Goal: Information Seeking & Learning: Learn about a topic

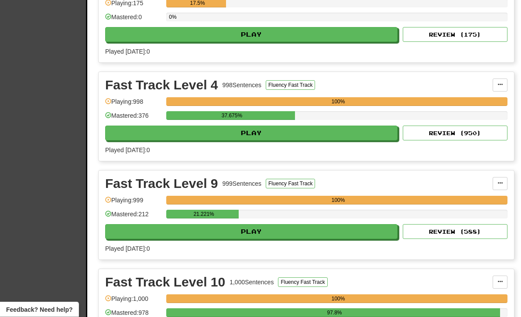
click at [273, 233] on button "Play" at bounding box center [251, 232] width 293 height 15
select select "**"
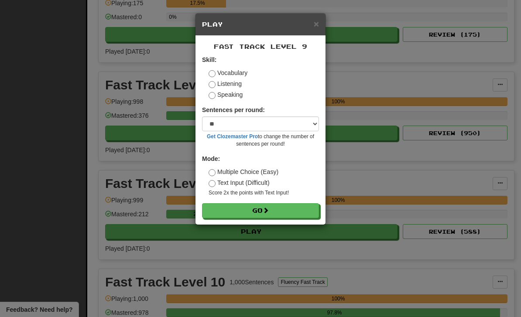
click at [292, 204] on button "Go" at bounding box center [260, 211] width 117 height 15
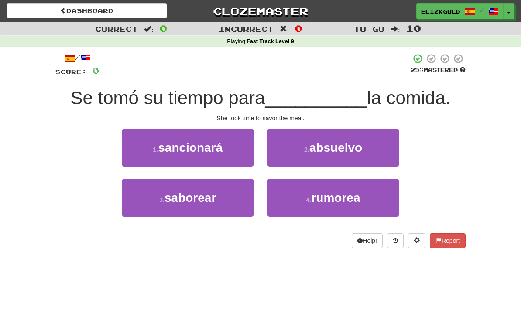
click at [230, 205] on button "3 . saborear" at bounding box center [188, 198] width 132 height 38
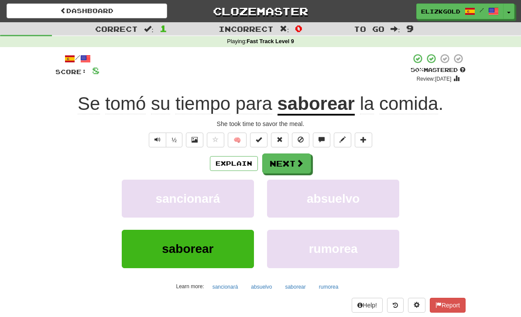
click at [289, 159] on button "Next" at bounding box center [286, 164] width 49 height 20
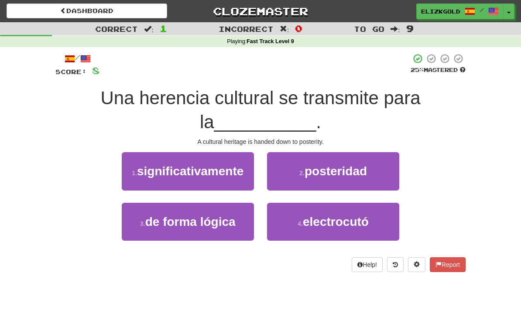
click at [324, 173] on span "posteridad" at bounding box center [336, 172] width 62 height 14
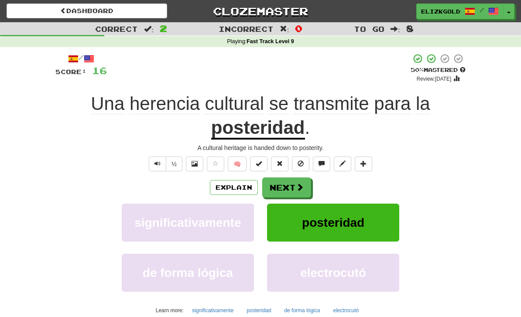
click at [292, 179] on button "Next" at bounding box center [286, 188] width 49 height 20
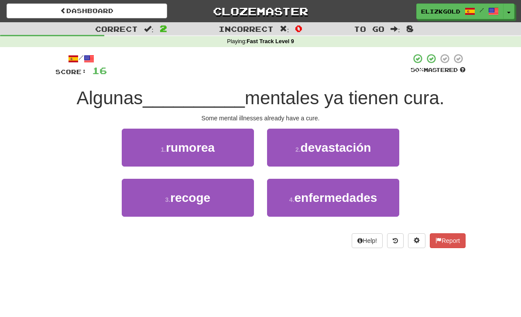
click at [301, 202] on span "enfermedades" at bounding box center [336, 198] width 83 height 14
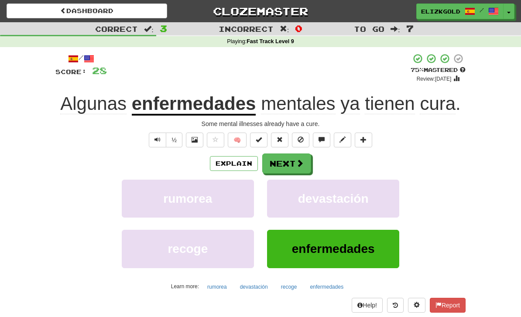
click at [290, 162] on button "Next" at bounding box center [286, 164] width 49 height 20
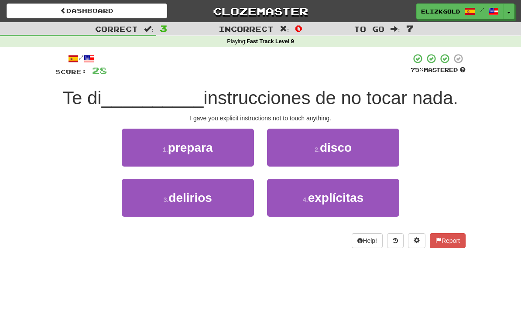
click at [308, 200] on small "4 ." at bounding box center [305, 200] width 5 height 7
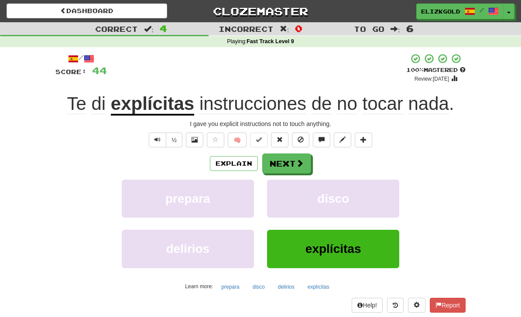
click at [287, 168] on button "Next" at bounding box center [286, 164] width 49 height 20
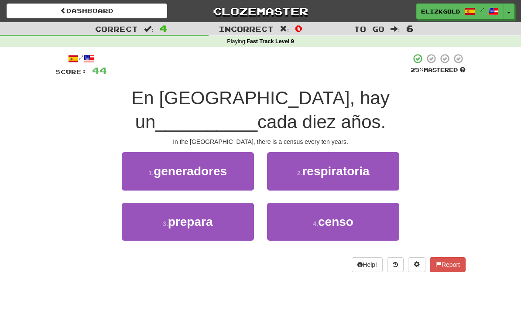
click at [308, 223] on button "4 . censo" at bounding box center [333, 222] width 132 height 38
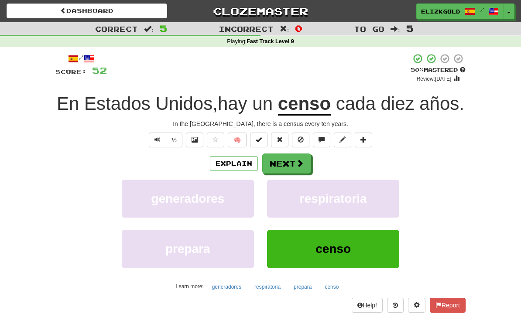
click at [295, 174] on button "Next" at bounding box center [286, 164] width 49 height 20
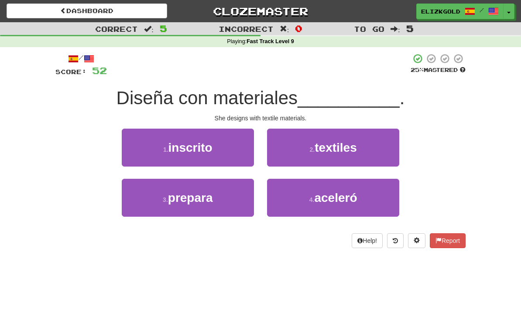
click at [338, 159] on button "2 . textiles" at bounding box center [333, 148] width 132 height 38
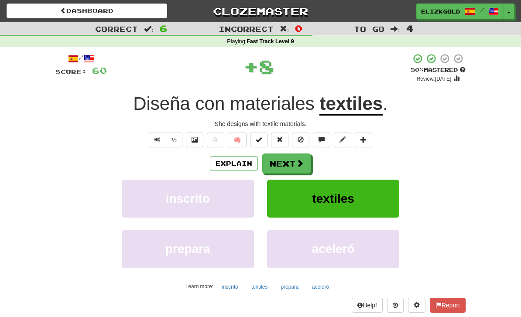
click at [295, 159] on button "Next" at bounding box center [286, 164] width 49 height 20
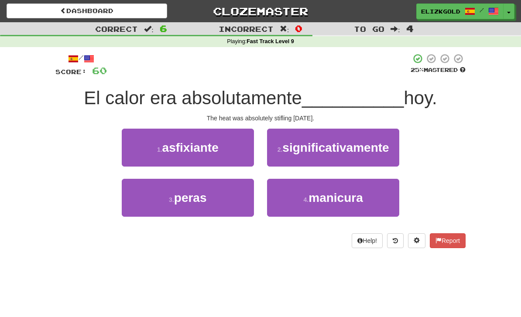
click at [229, 141] on button "1 . asfixiante" at bounding box center [188, 148] width 132 height 38
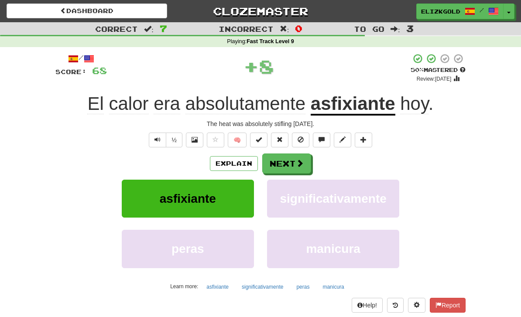
click at [293, 164] on button "Next" at bounding box center [286, 164] width 49 height 20
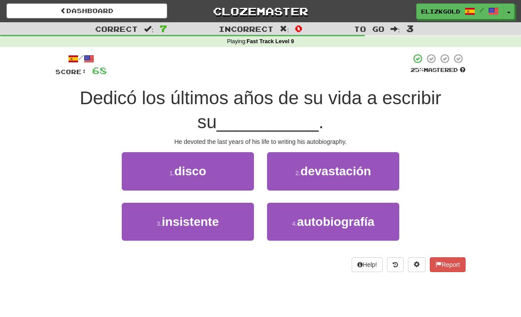
click at [290, 224] on button "4 . autobiografía" at bounding box center [333, 222] width 132 height 38
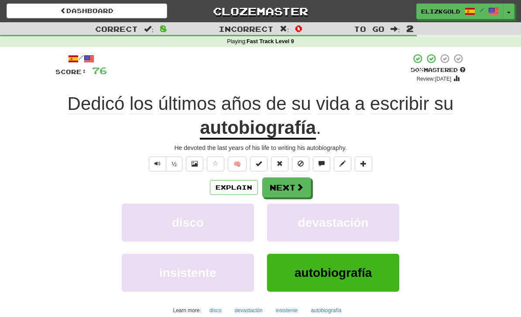
click at [287, 184] on button "Next" at bounding box center [286, 188] width 49 height 20
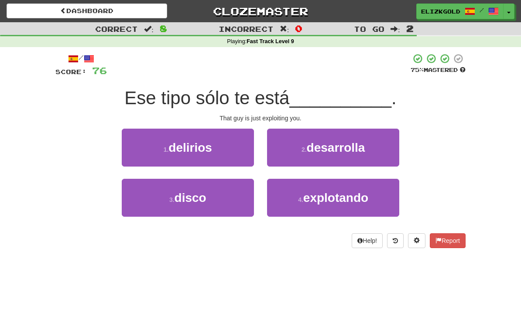
click at [301, 204] on button "4 . explotando" at bounding box center [333, 198] width 132 height 38
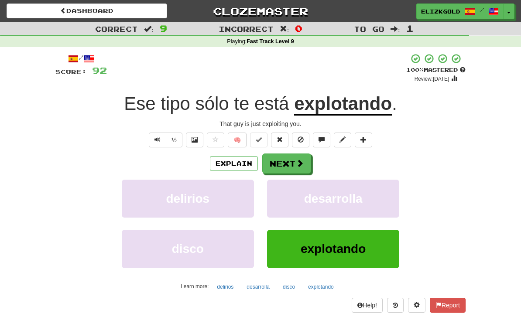
click at [291, 159] on button "Next" at bounding box center [286, 164] width 49 height 20
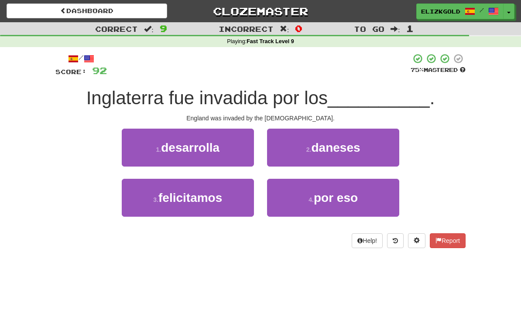
click at [322, 153] on span "daneses" at bounding box center [335, 148] width 49 height 14
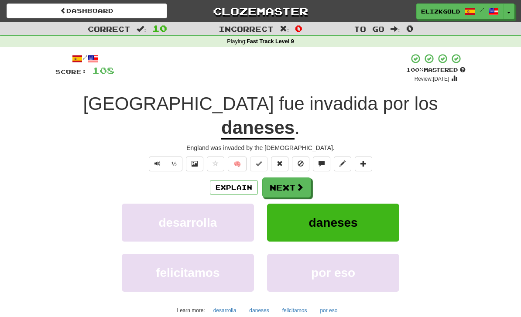
click at [289, 178] on button "Next" at bounding box center [286, 188] width 49 height 20
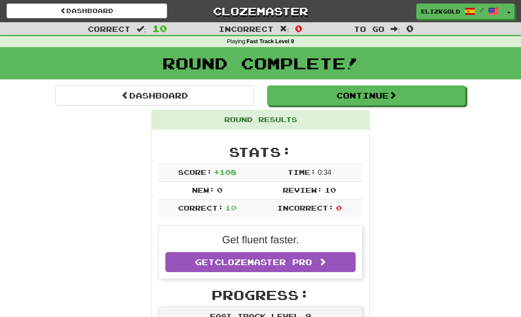
click at [412, 93] on button "Continue" at bounding box center [366, 96] width 199 height 20
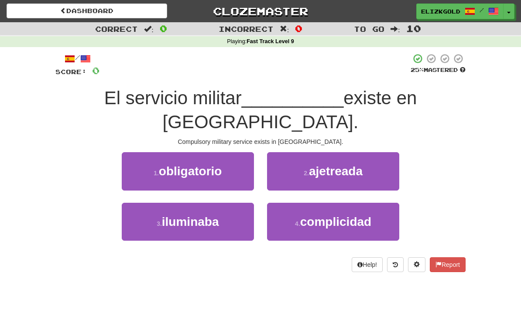
click at [236, 152] on button "1 . obligatorio" at bounding box center [188, 171] width 132 height 38
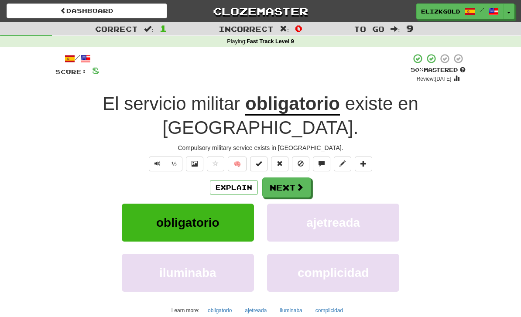
click at [294, 178] on button "Next" at bounding box center [286, 188] width 49 height 20
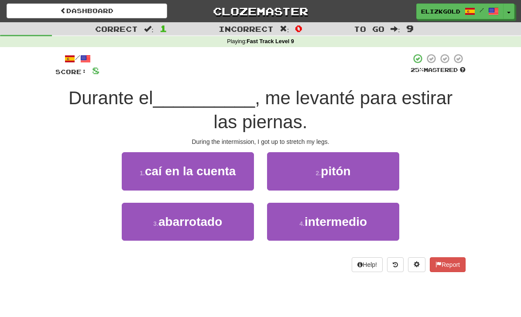
click at [298, 227] on button "4 . intermedio" at bounding box center [333, 222] width 132 height 38
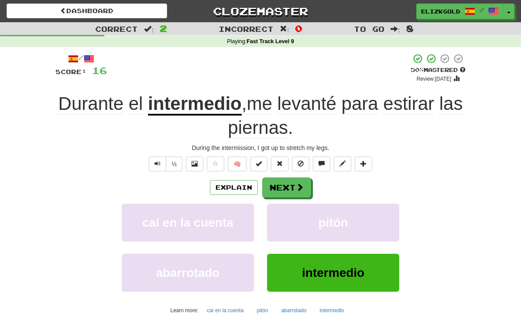
click at [293, 182] on button "Next" at bounding box center [286, 188] width 49 height 20
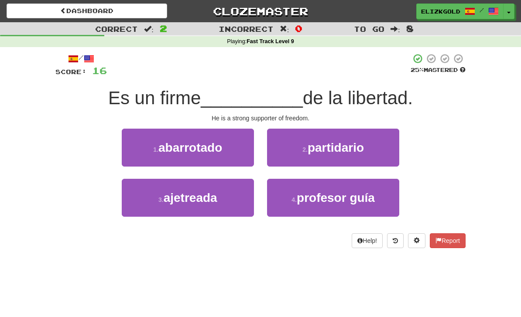
click at [231, 159] on button "1 . abarrotado" at bounding box center [188, 148] width 132 height 38
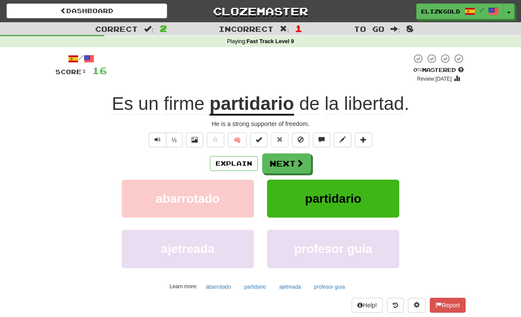
click at [238, 161] on button "Explain" at bounding box center [234, 163] width 48 height 15
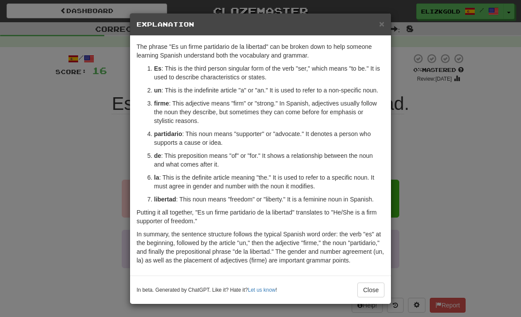
click at [435, 144] on div "× Explanation The phrase "Es un firme partidario de la libertad" can be broken …" at bounding box center [260, 158] width 521 height 317
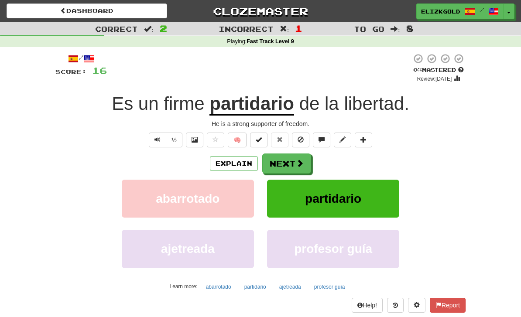
click at [296, 165] on span at bounding box center [300, 163] width 8 height 8
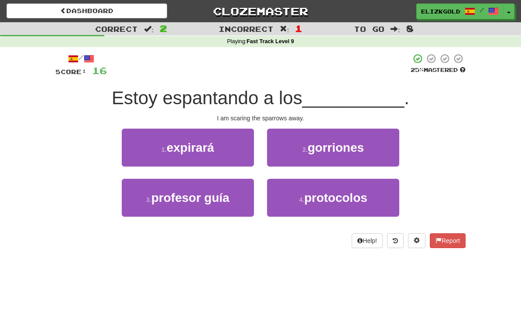
click at [344, 150] on span "gorriones" at bounding box center [336, 148] width 56 height 14
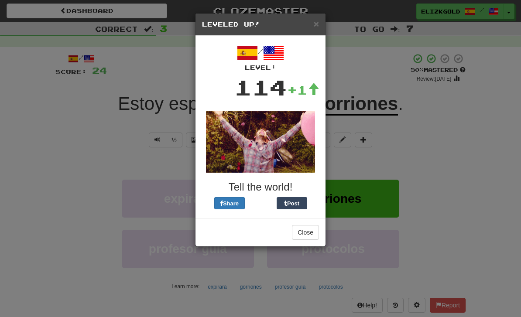
click at [313, 231] on button "Close" at bounding box center [305, 232] width 27 height 15
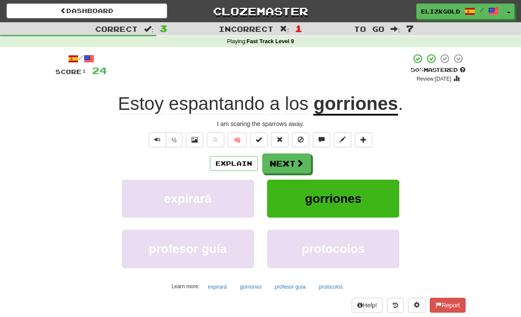
click at [287, 161] on button "Next" at bounding box center [286, 164] width 49 height 20
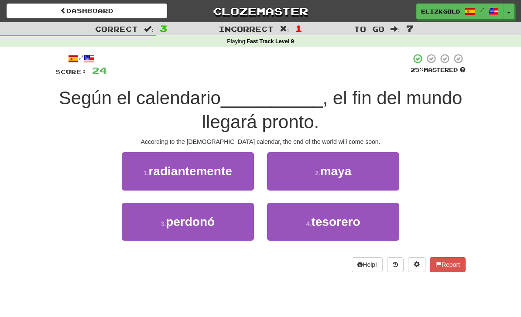
click at [351, 172] on span "maya" at bounding box center [336, 172] width 31 height 14
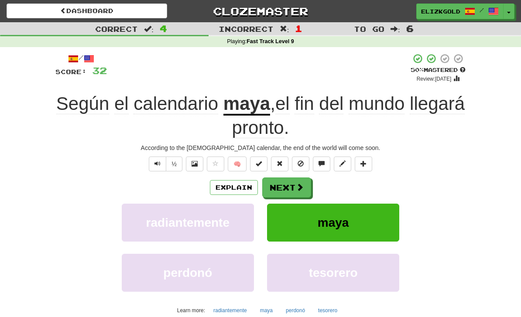
click at [297, 183] on span at bounding box center [300, 187] width 8 height 8
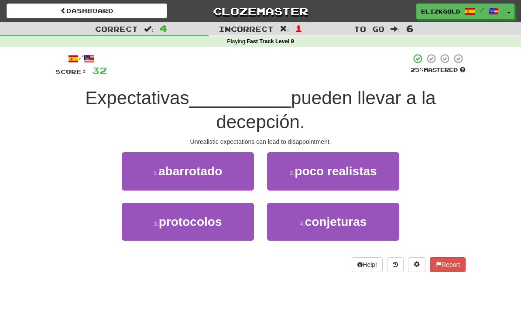
click at [336, 180] on button "2 . poco realistas" at bounding box center [333, 171] width 132 height 38
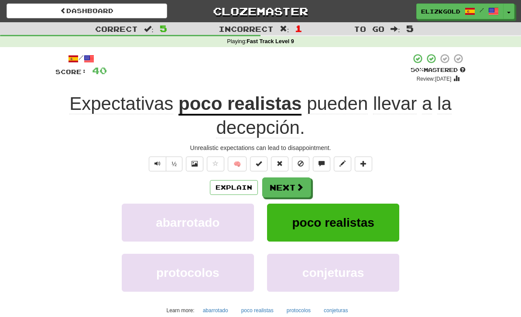
click at [297, 179] on button "Next" at bounding box center [286, 188] width 49 height 20
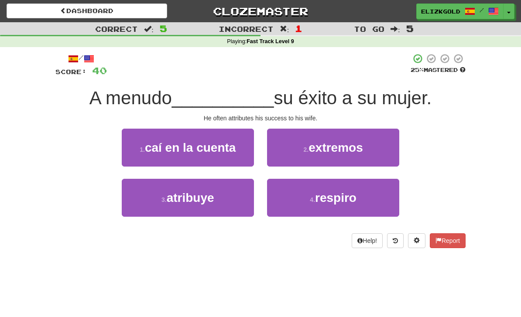
click at [237, 207] on button "3 . atribuye" at bounding box center [188, 198] width 132 height 38
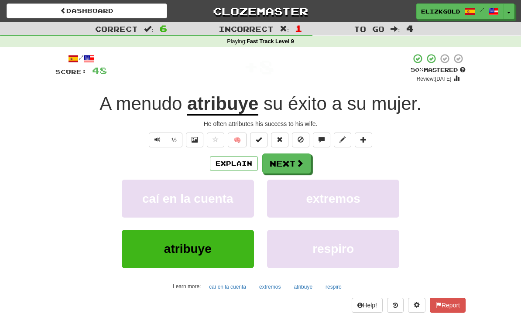
click at [239, 160] on button "Explain" at bounding box center [234, 163] width 48 height 15
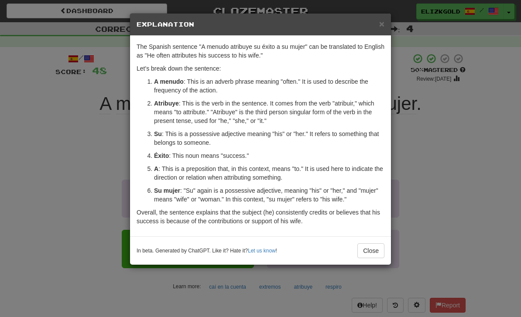
click at [436, 148] on div "× Explanation The Spanish sentence "A menudo atribuye su éxito a su mujer" can …" at bounding box center [260, 158] width 521 height 317
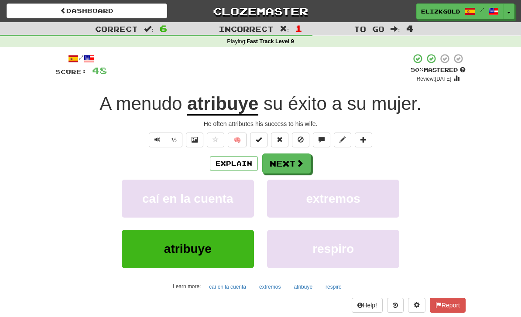
click at [297, 163] on span at bounding box center [300, 163] width 8 height 8
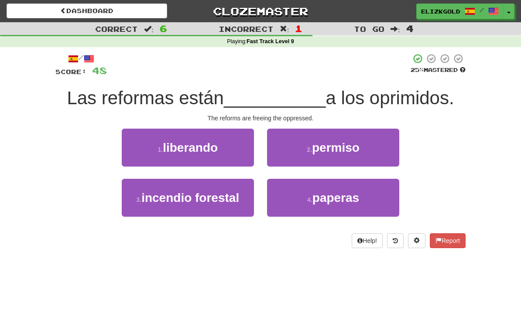
click at [234, 150] on button "1 . liberando" at bounding box center [188, 148] width 132 height 38
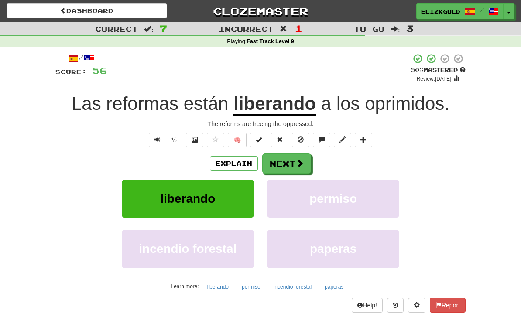
click at [294, 162] on button "Next" at bounding box center [286, 164] width 49 height 20
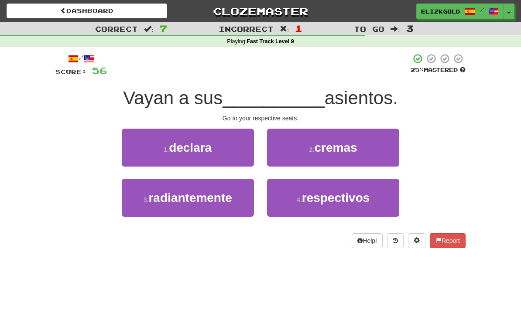
click at [306, 206] on button "4 . respectivos" at bounding box center [333, 198] width 132 height 38
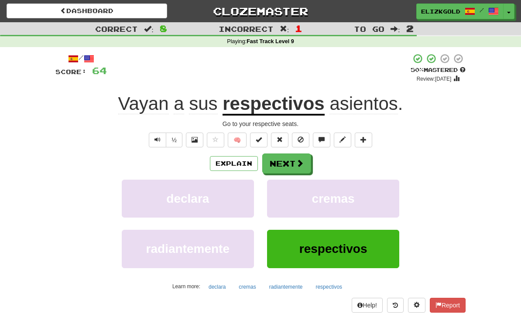
click at [289, 159] on button "Next" at bounding box center [286, 164] width 49 height 20
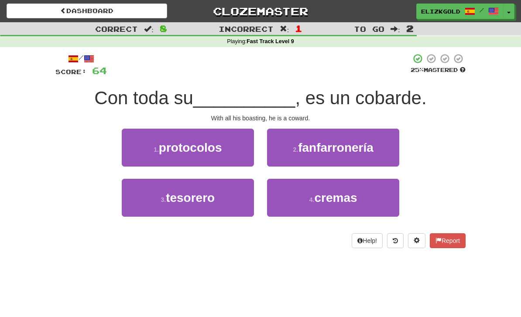
click at [365, 150] on span "fanfarronería" at bounding box center [336, 148] width 76 height 14
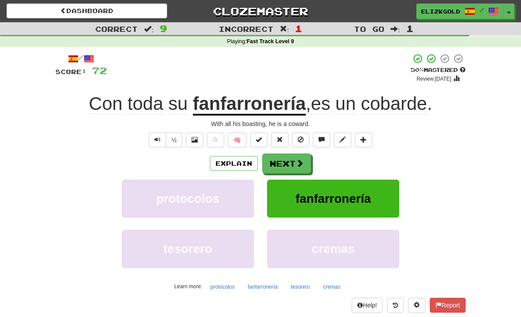
click at [243, 162] on button "Explain" at bounding box center [234, 163] width 48 height 15
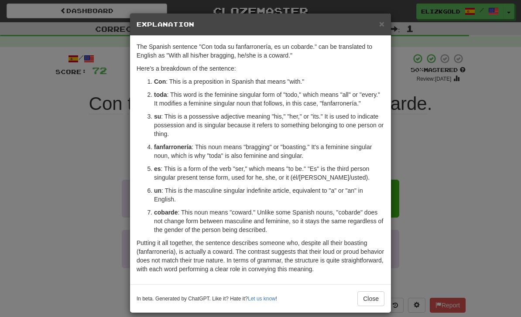
click at [449, 143] on div "× Explanation The Spanish sentence "Con toda su fanfarronería, es un cobarde." …" at bounding box center [260, 158] width 521 height 317
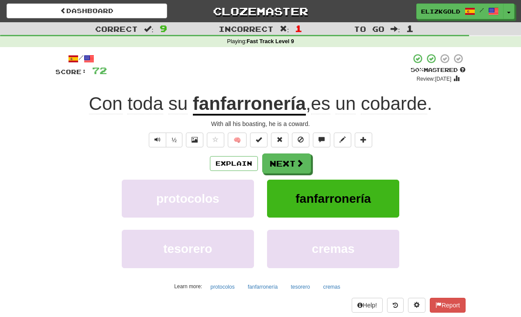
click at [291, 158] on button "Next" at bounding box center [286, 164] width 49 height 20
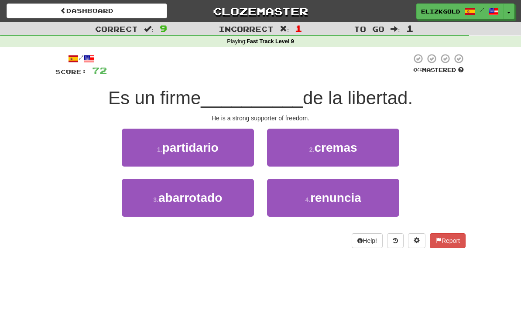
click at [225, 146] on button "1 . partidario" at bounding box center [188, 148] width 132 height 38
